Goal: Task Accomplishment & Management: Manage account settings

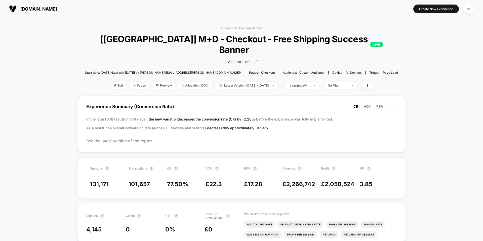
click at [57, 8] on span "[DOMAIN_NAME]" at bounding box center [38, 8] width 36 height 5
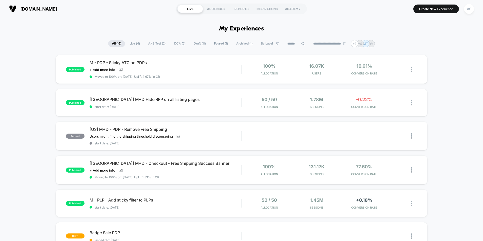
click at [380, 45] on div "**********" at bounding box center [241, 43] width 483 height 7
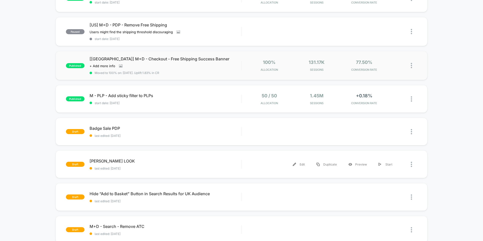
scroll to position [118, 0]
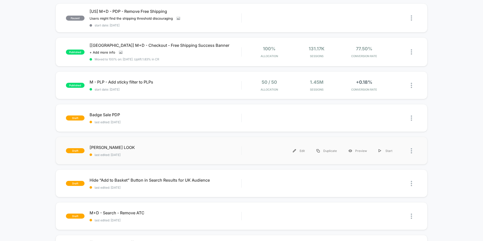
click at [414, 147] on div at bounding box center [414, 150] width 6 height 11
click at [392, 171] on div "Delete" at bounding box center [385, 172] width 45 height 11
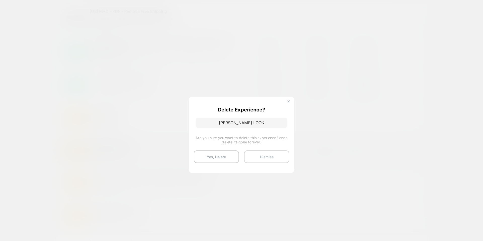
click at [260, 154] on button "Dismiss" at bounding box center [266, 156] width 45 height 13
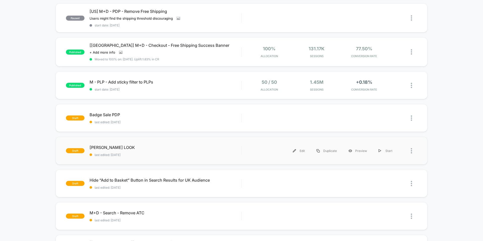
click at [411, 150] on img at bounding box center [411, 150] width 1 height 5
click at [387, 173] on div "Delete" at bounding box center [385, 172] width 45 height 11
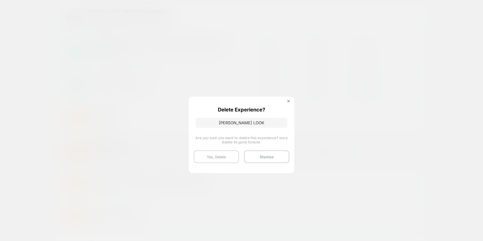
click at [234, 157] on button "Yes, Delete" at bounding box center [216, 156] width 45 height 13
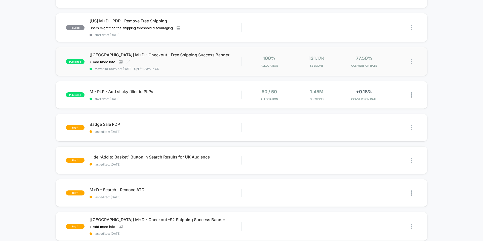
scroll to position [110, 0]
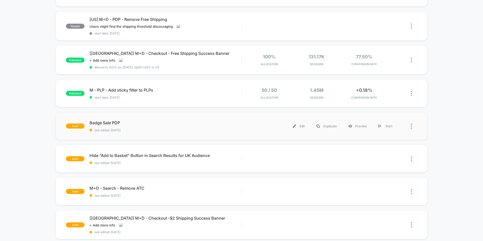
click at [178, 116] on div "draft Badge Sale PDP last edited: [DATE] Edit Duplicate Preview Start" at bounding box center [242, 126] width 372 height 28
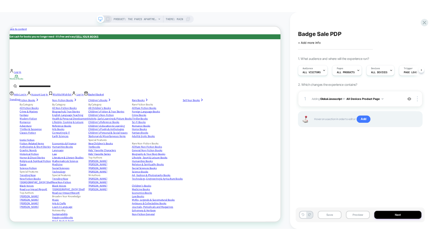
scroll to position [0, 0]
